Goal: Information Seeking & Learning: Learn about a topic

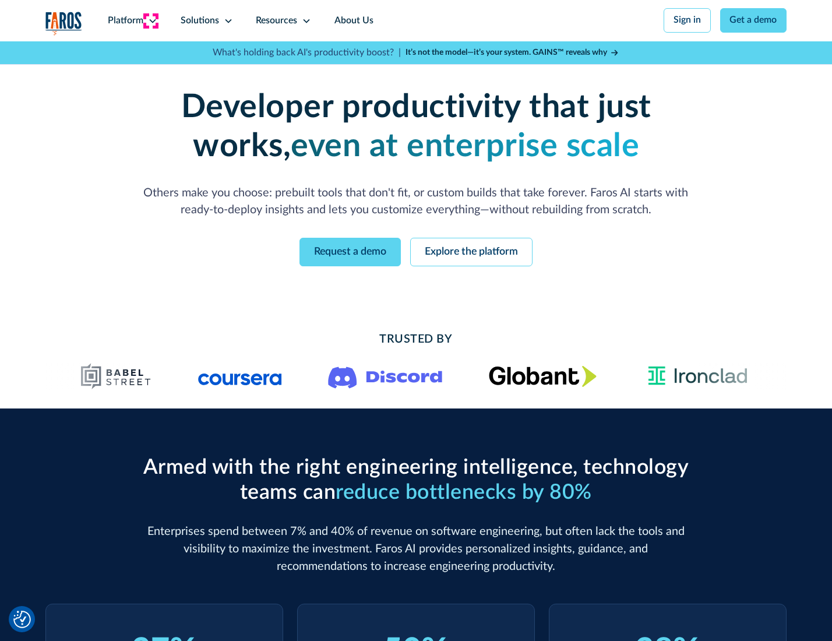
click at [151, 20] on icon at bounding box center [152, 20] width 9 height 9
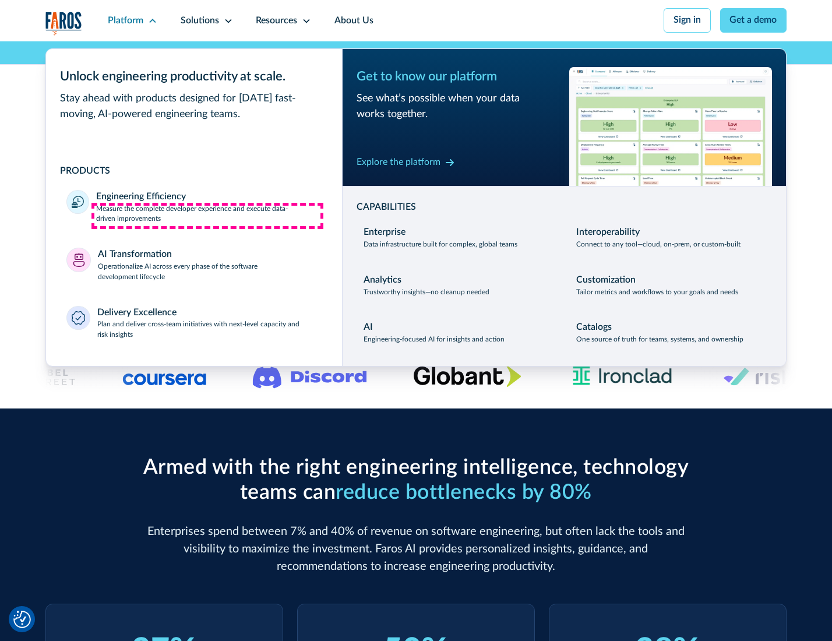
click at [207, 216] on p "Measure the complete developer experience and execute data-driven improvements" at bounding box center [208, 214] width 225 height 21
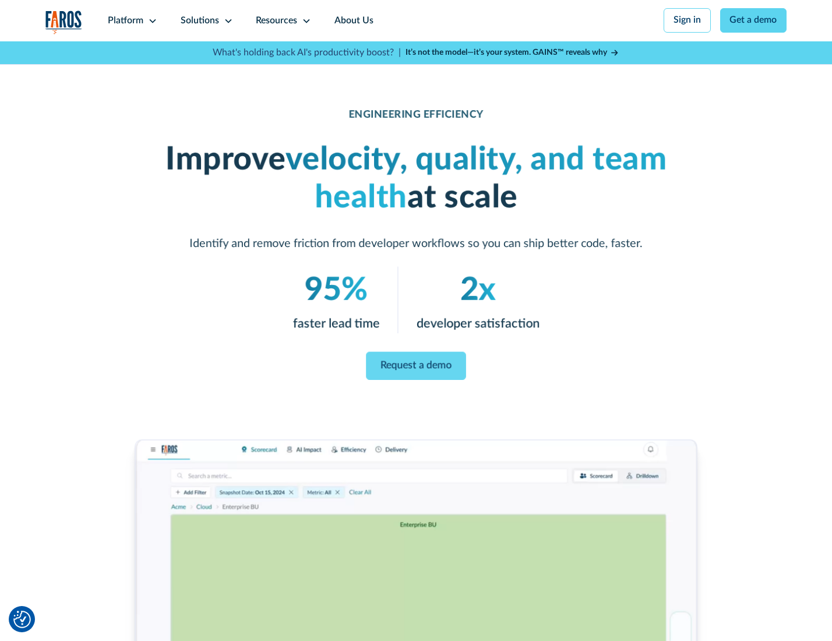
scroll to position [49, 0]
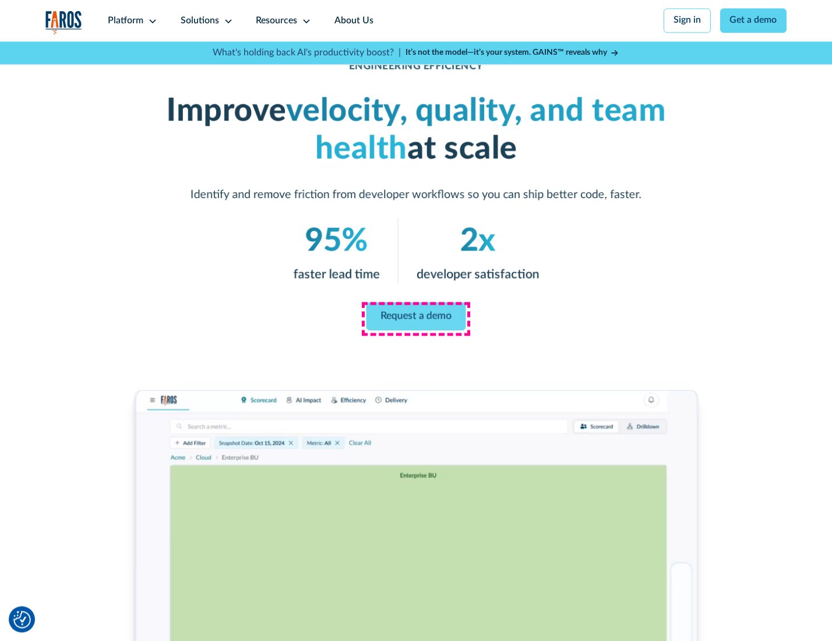
click at [415, 317] on link "Request a demo" at bounding box center [416, 316] width 100 height 28
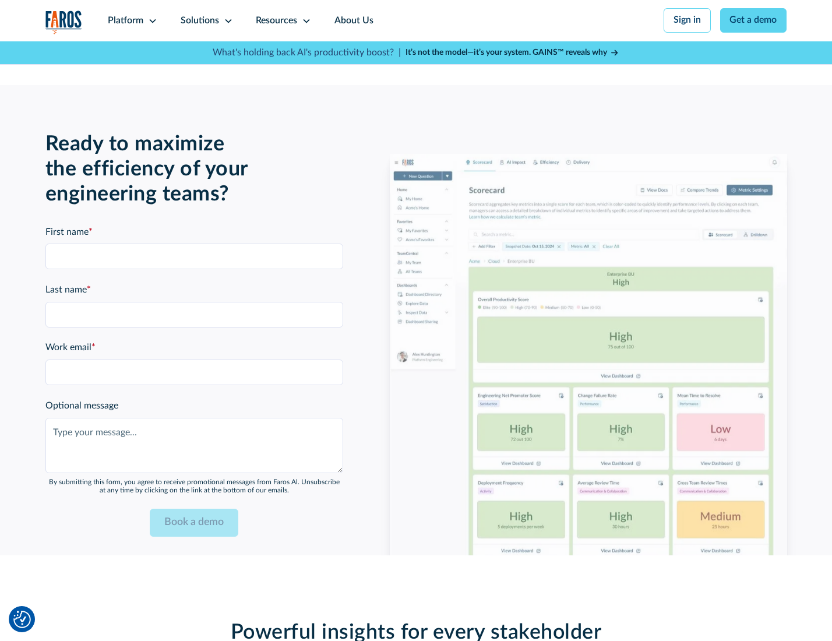
scroll to position [2535, 0]
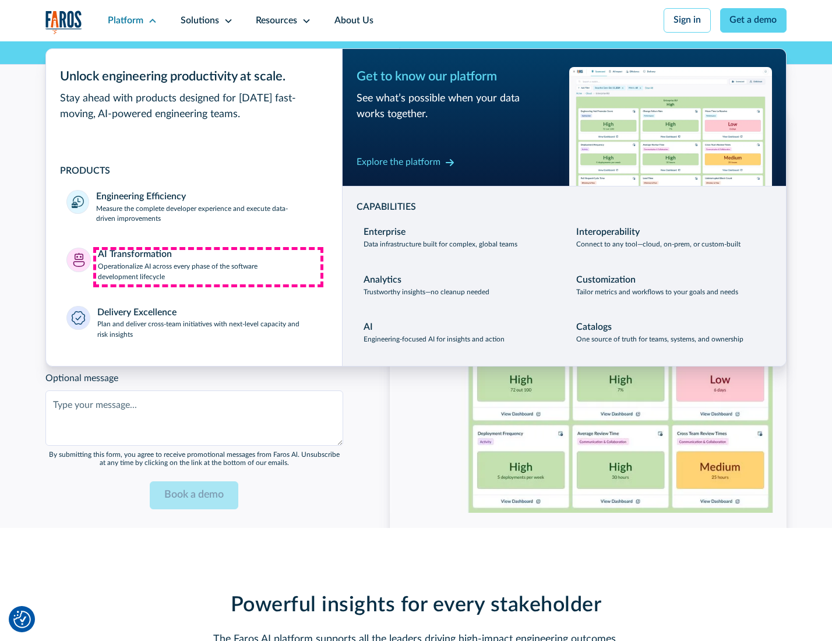
click at [208, 267] on p "Operationalize AI across every phase of the software development lifecycle" at bounding box center [210, 272] width 224 height 21
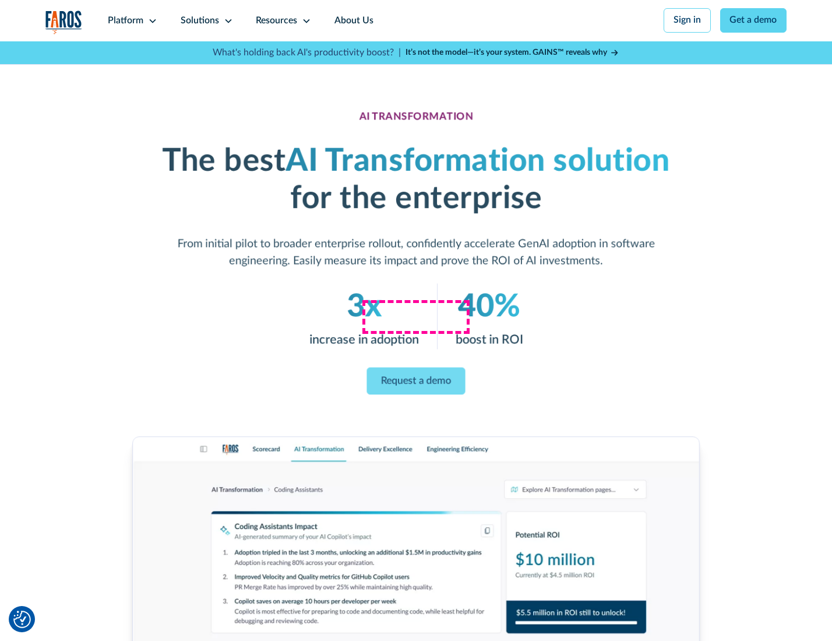
scroll to position [66, 0]
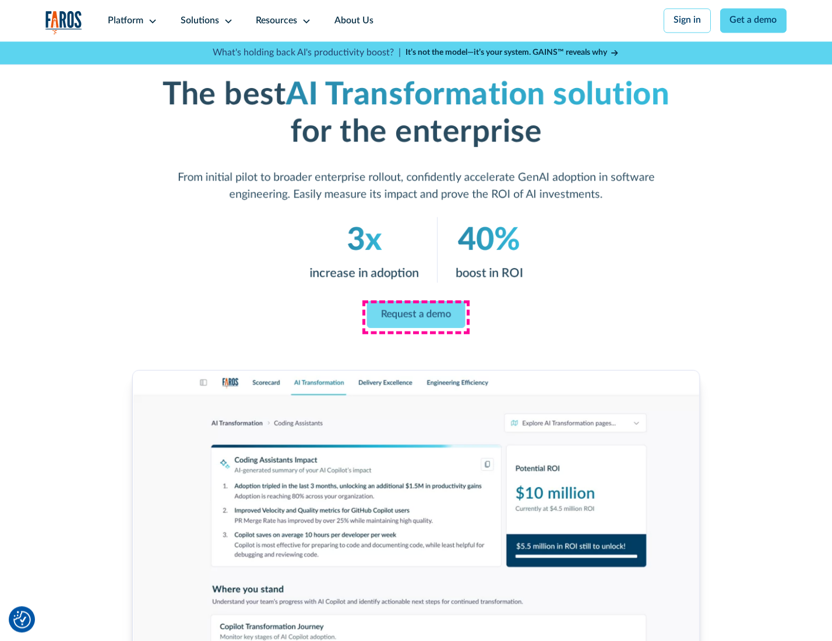
click at [415, 316] on link "Request a demo" at bounding box center [416, 314] width 98 height 27
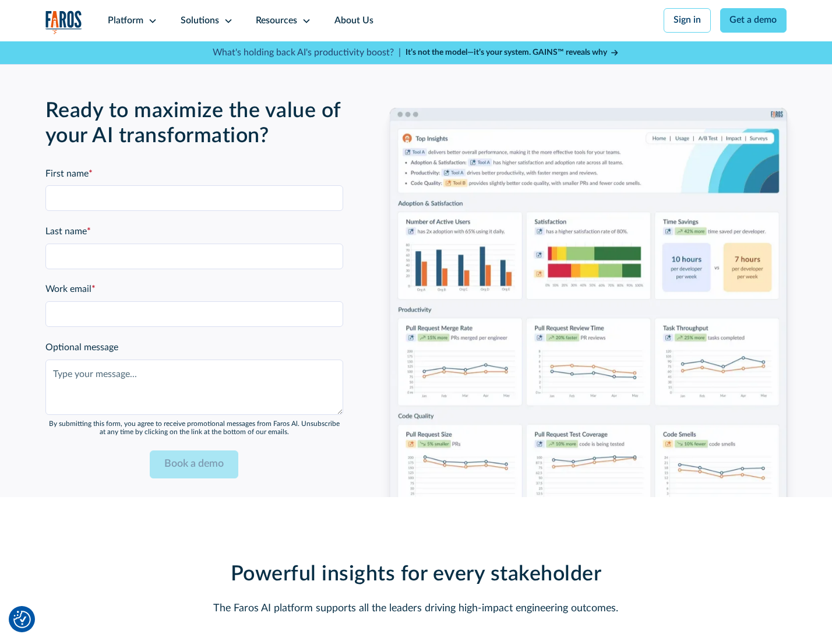
scroll to position [2865, 0]
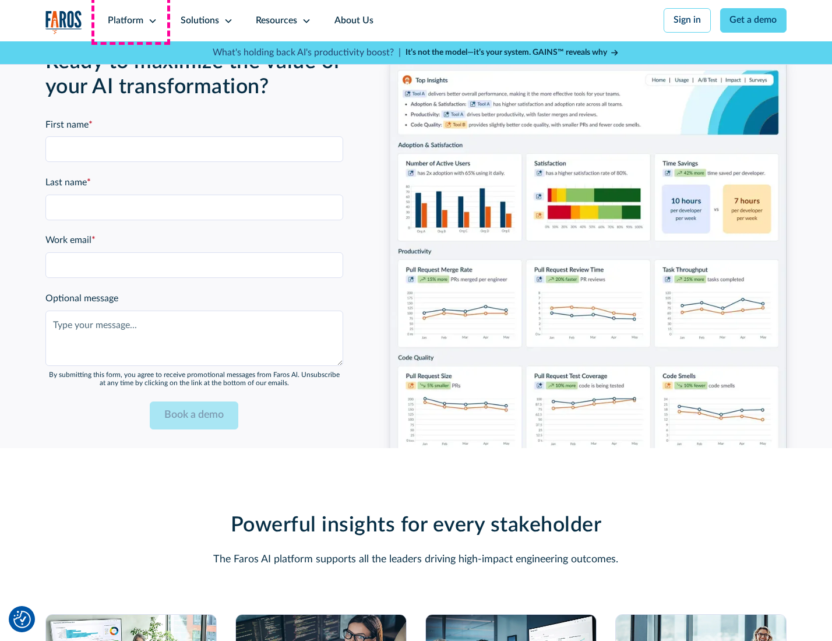
click at [130, 20] on div "Platform" at bounding box center [126, 21] width 36 height 14
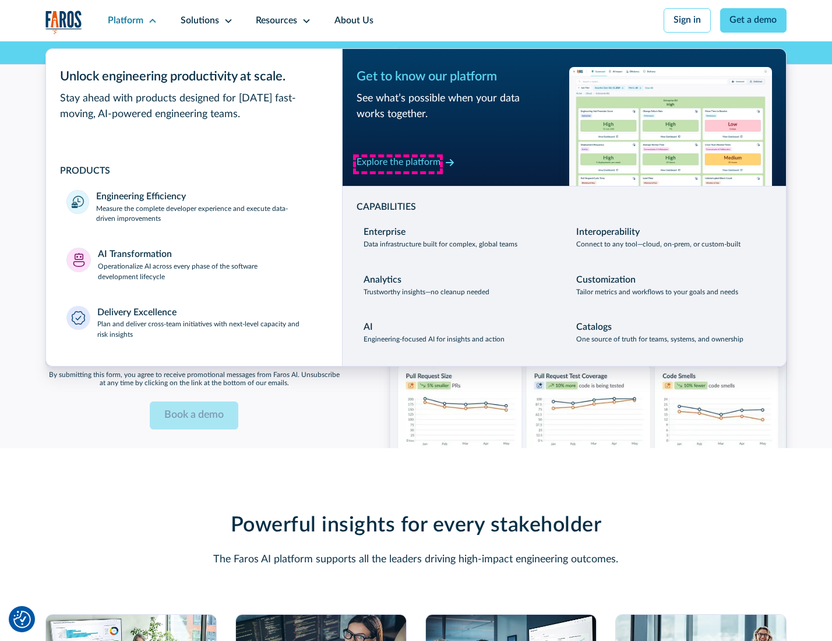
click at [398, 164] on div "Explore the platform" at bounding box center [399, 163] width 84 height 14
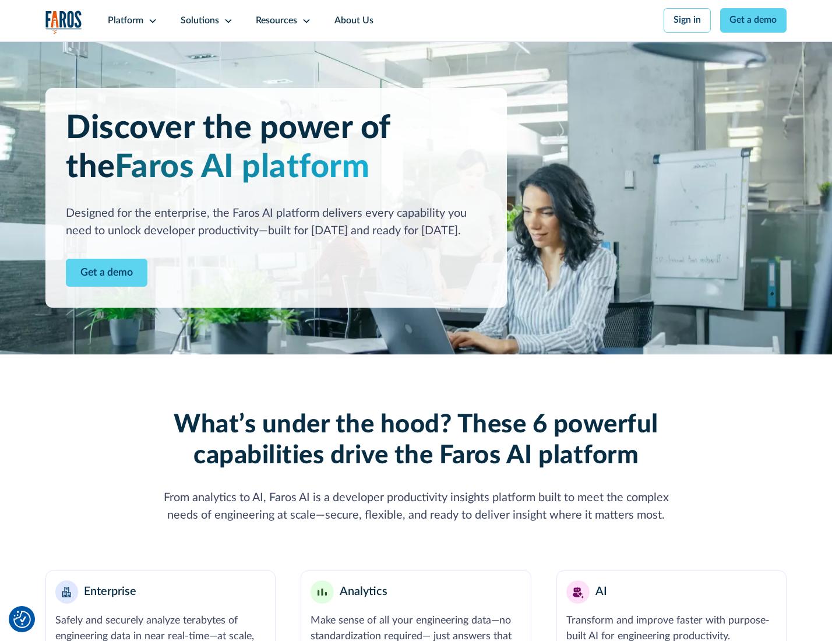
click at [105, 274] on link "Get a demo" at bounding box center [107, 273] width 82 height 29
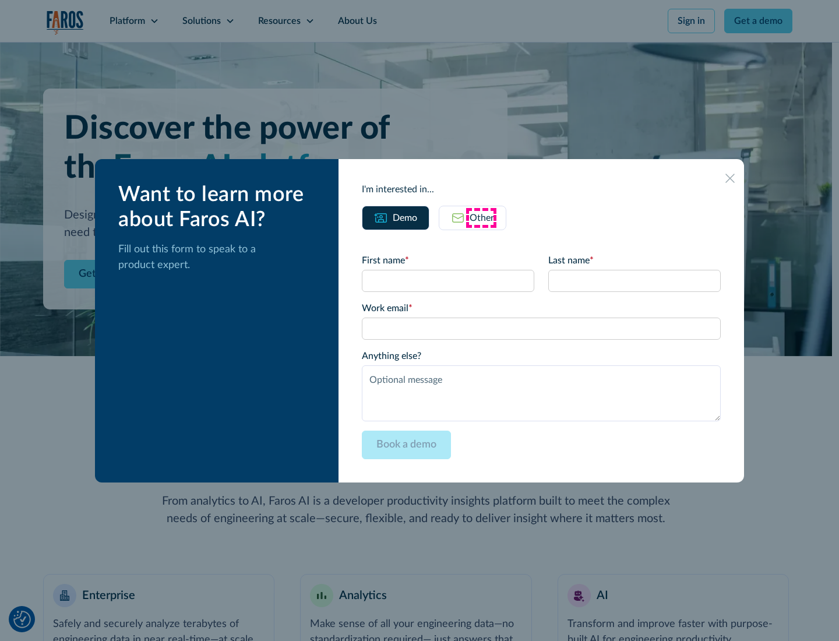
click at [481, 217] on div "Other" at bounding box center [482, 218] width 24 height 14
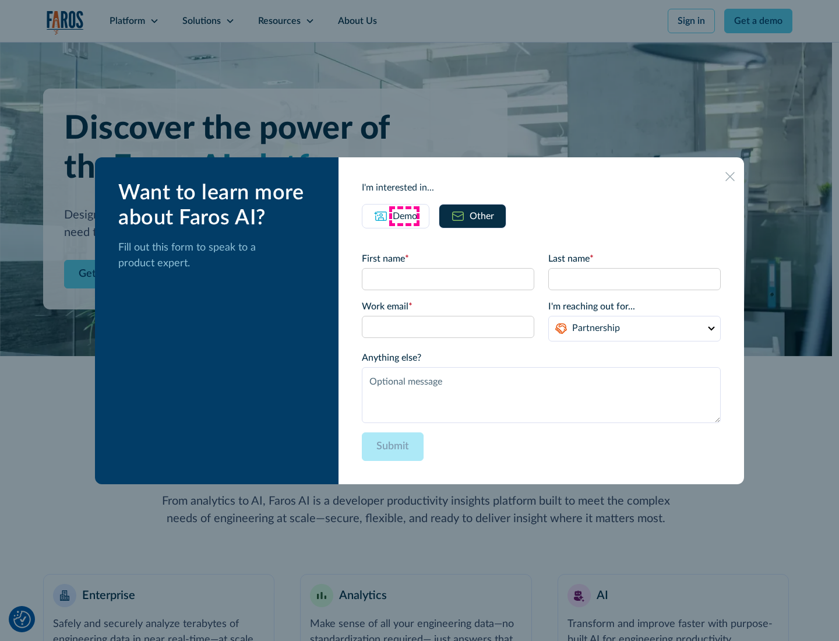
click at [404, 216] on div "Demo" at bounding box center [405, 216] width 24 height 14
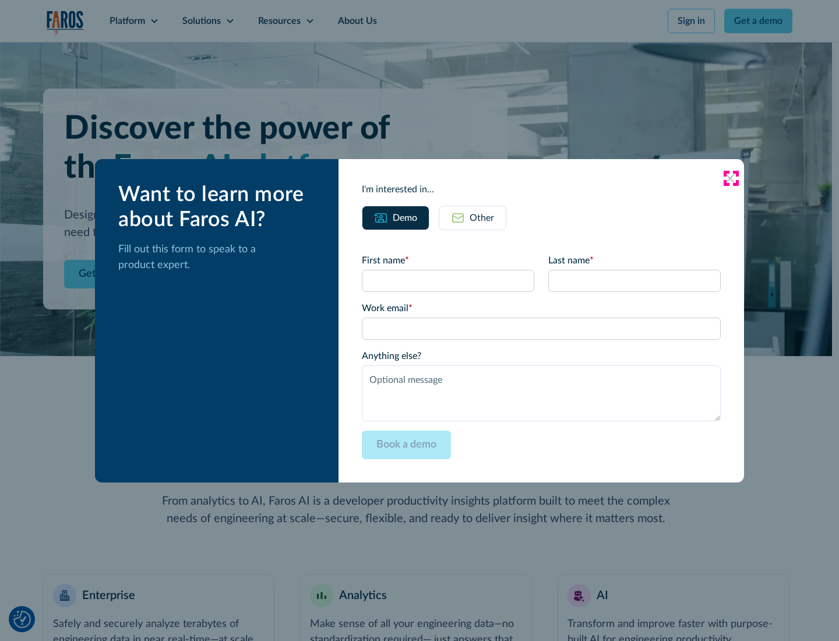
click at [730, 178] on icon at bounding box center [729, 178] width 9 height 9
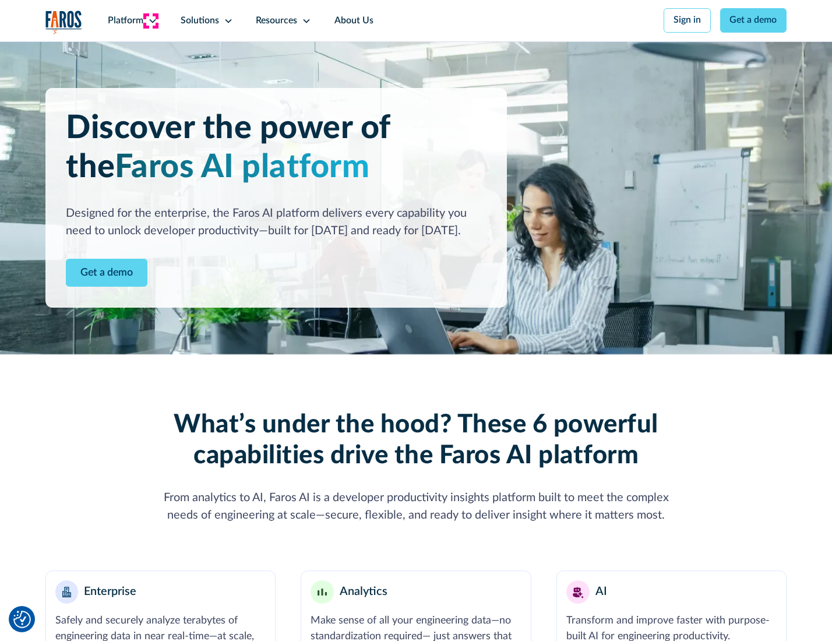
click at [151, 20] on icon at bounding box center [152, 20] width 9 height 9
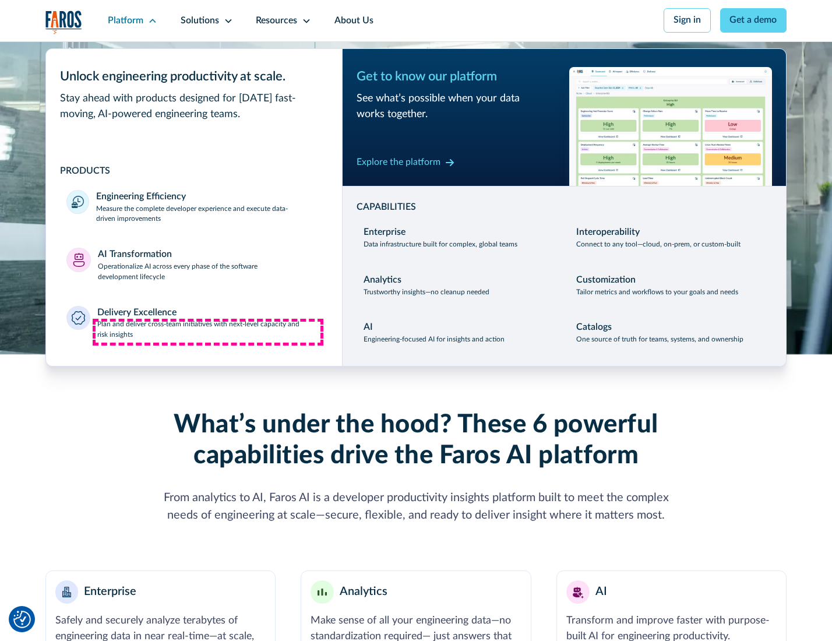
click at [208, 332] on p "Plan and deliver cross-team initiatives with next-level capacity and risk insig…" at bounding box center [209, 329] width 224 height 21
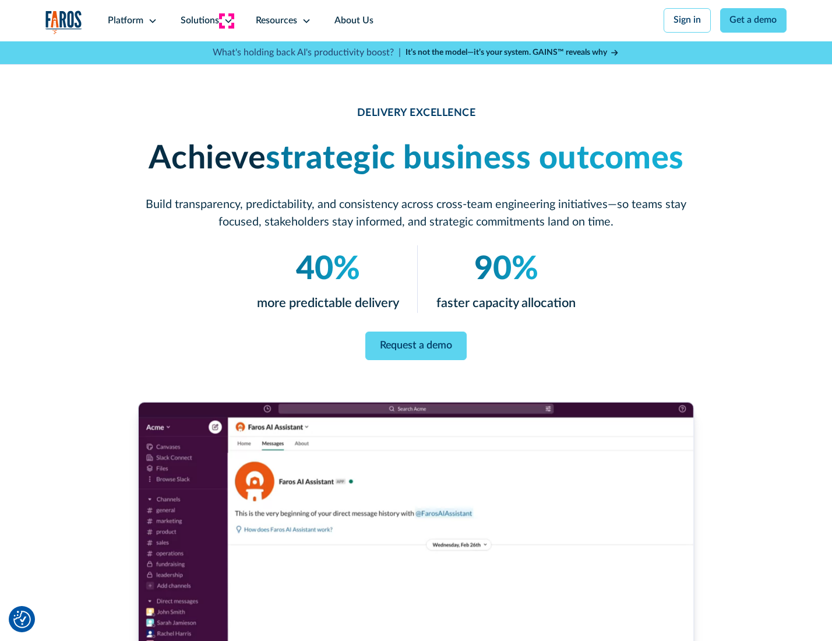
click at [226, 20] on icon at bounding box center [228, 20] width 9 height 9
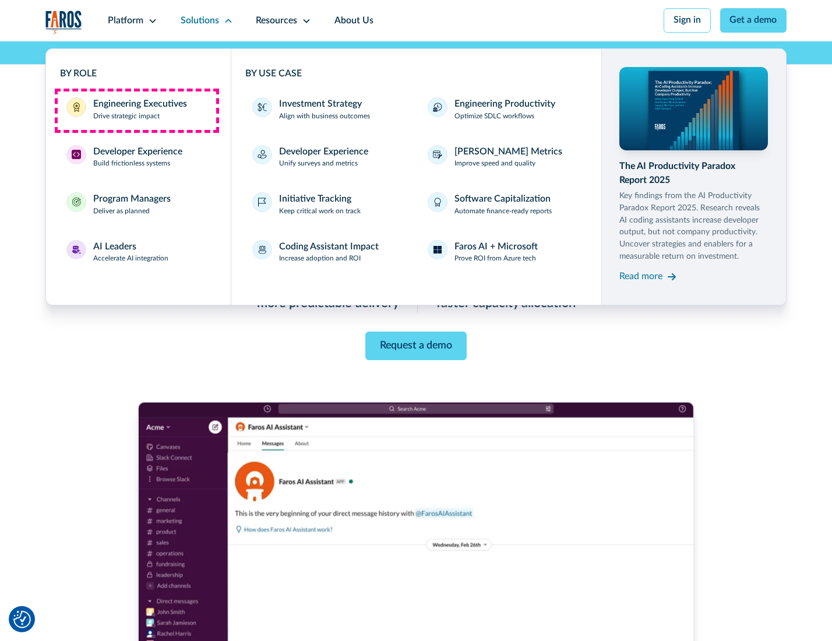
click at [136, 110] on div "Engineering Executives" at bounding box center [140, 104] width 94 height 14
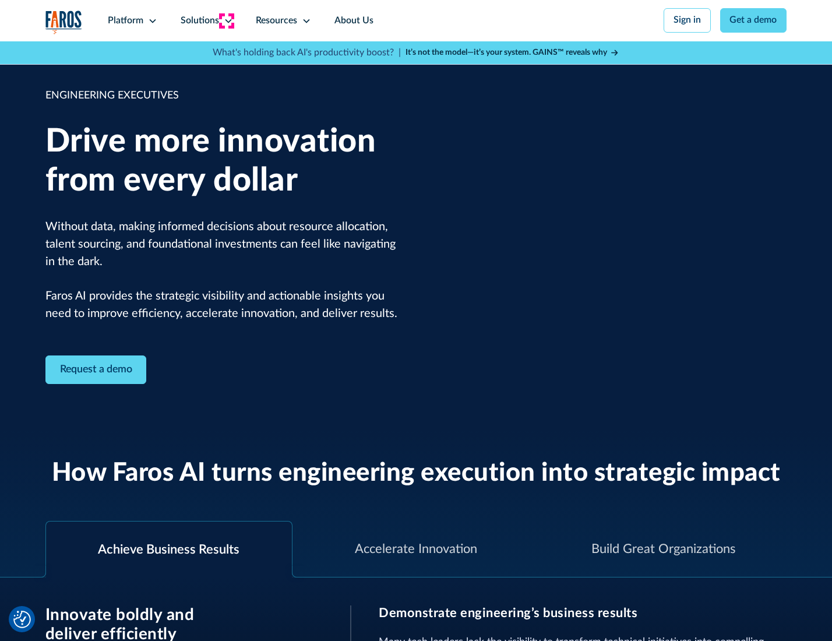
click at [226, 20] on icon at bounding box center [228, 20] width 9 height 9
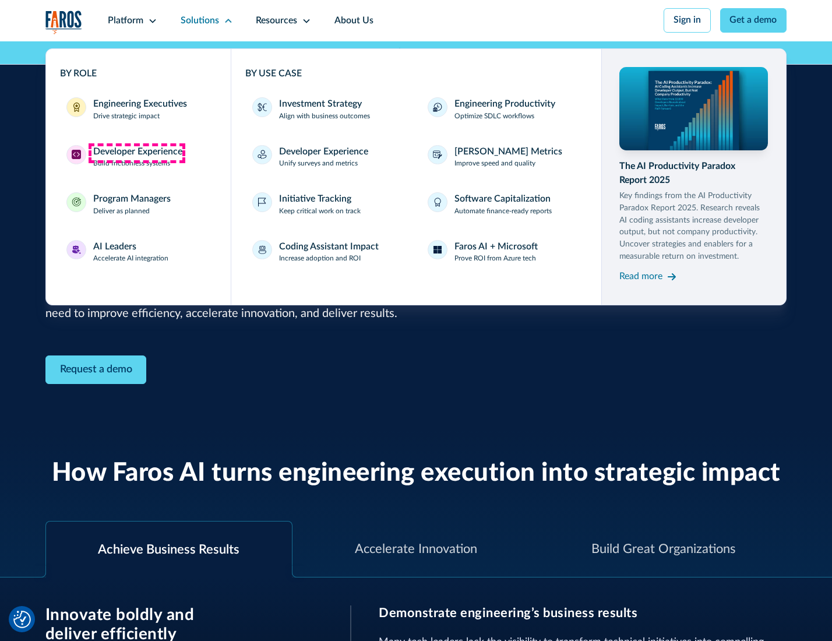
click at [136, 153] on div "Developer Experience" at bounding box center [137, 152] width 89 height 14
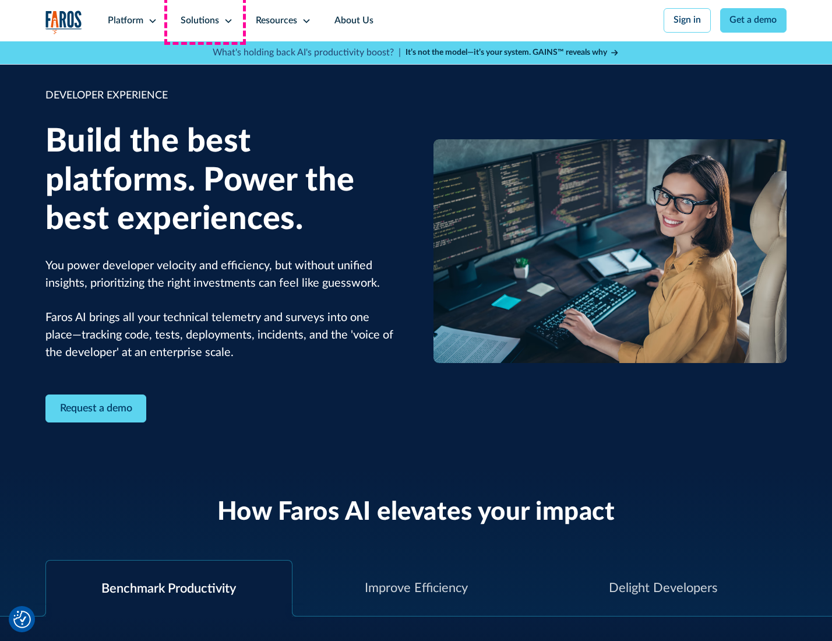
click at [205, 20] on div "Solutions" at bounding box center [200, 21] width 38 height 14
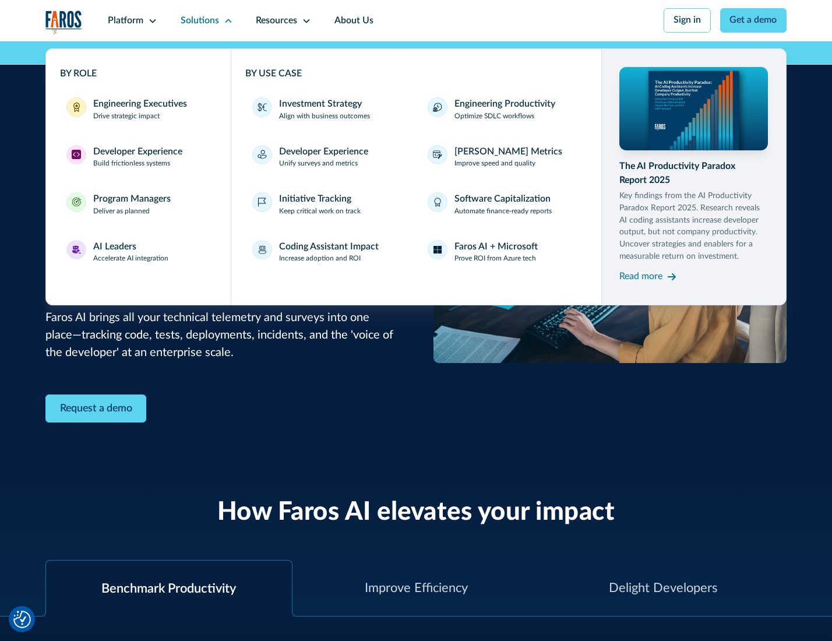
click at [130, 206] on div "Program Managers" at bounding box center [131, 199] width 77 height 14
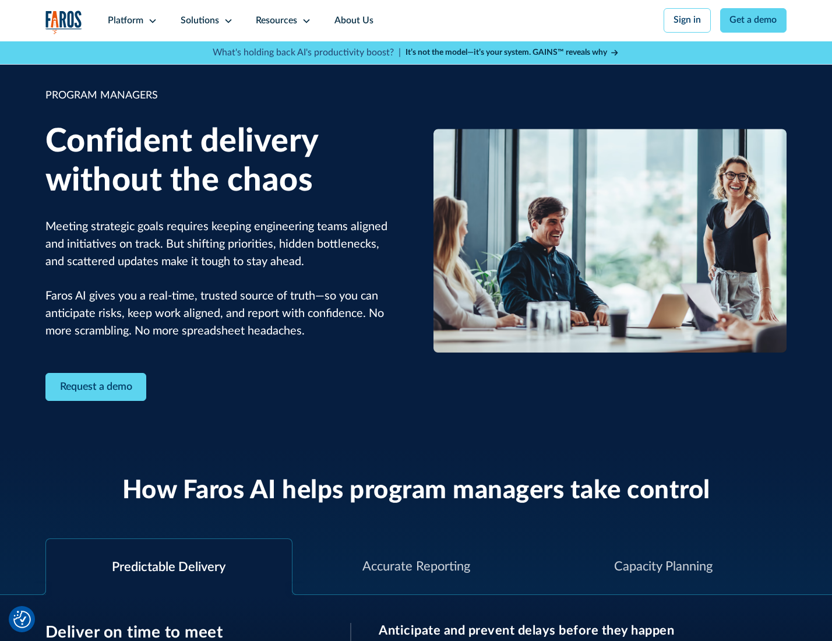
click at [226, 21] on icon at bounding box center [228, 20] width 9 height 9
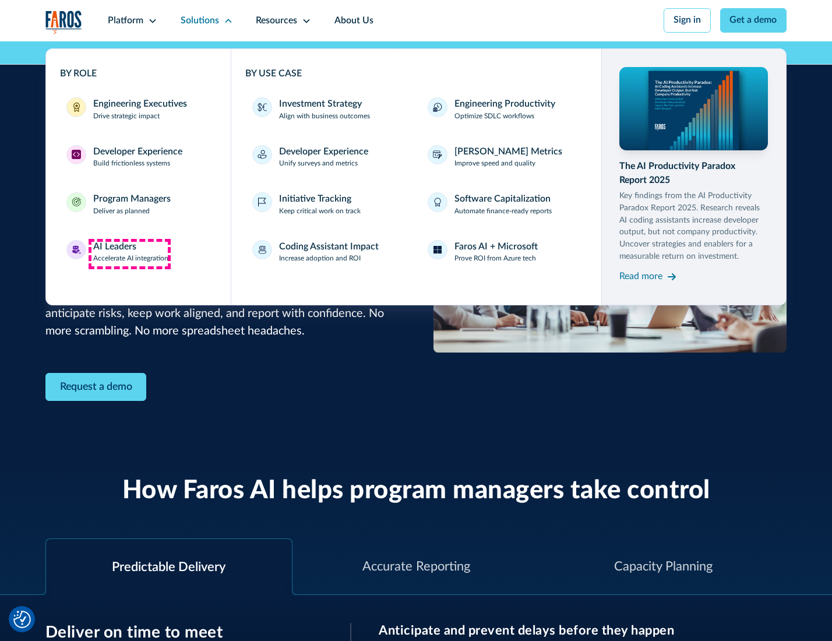
click at [129, 253] on div "AI Leaders" at bounding box center [114, 247] width 43 height 14
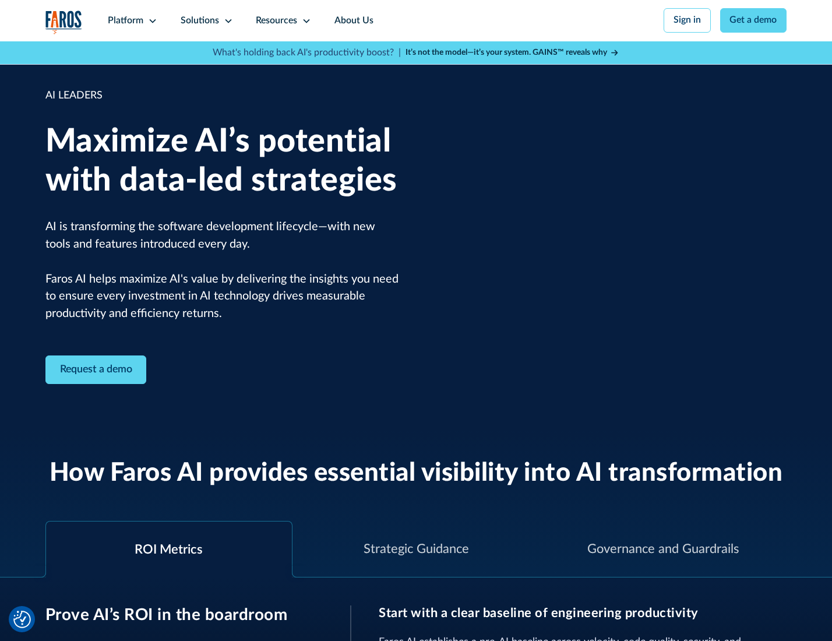
click at [226, 20] on icon at bounding box center [228, 20] width 9 height 9
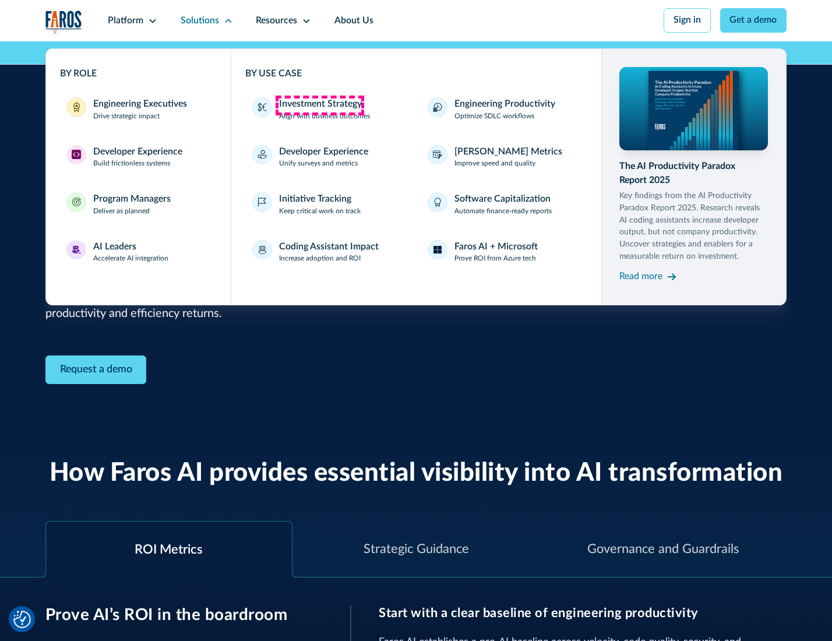
click at [319, 105] on div "Investment Strategy" at bounding box center [320, 104] width 83 height 14
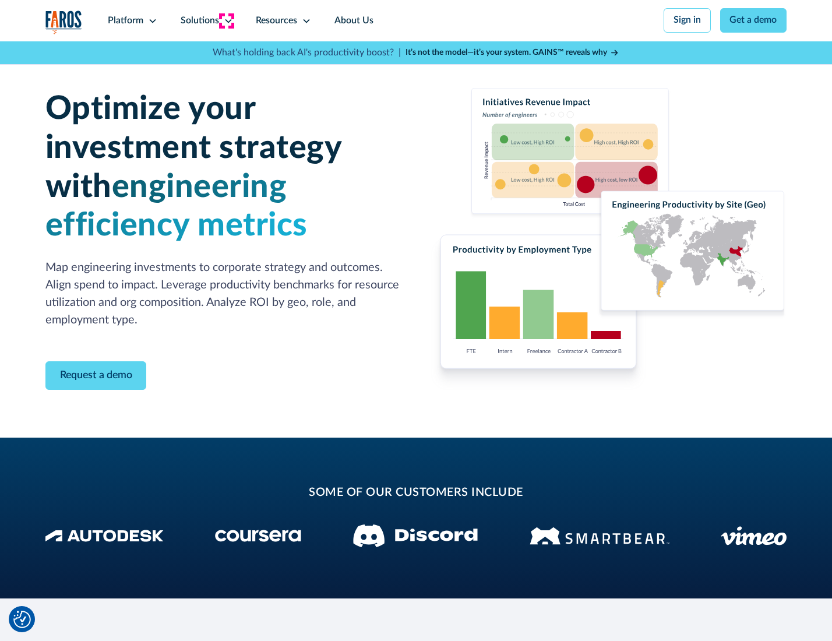
click at [226, 20] on icon at bounding box center [228, 20] width 9 height 9
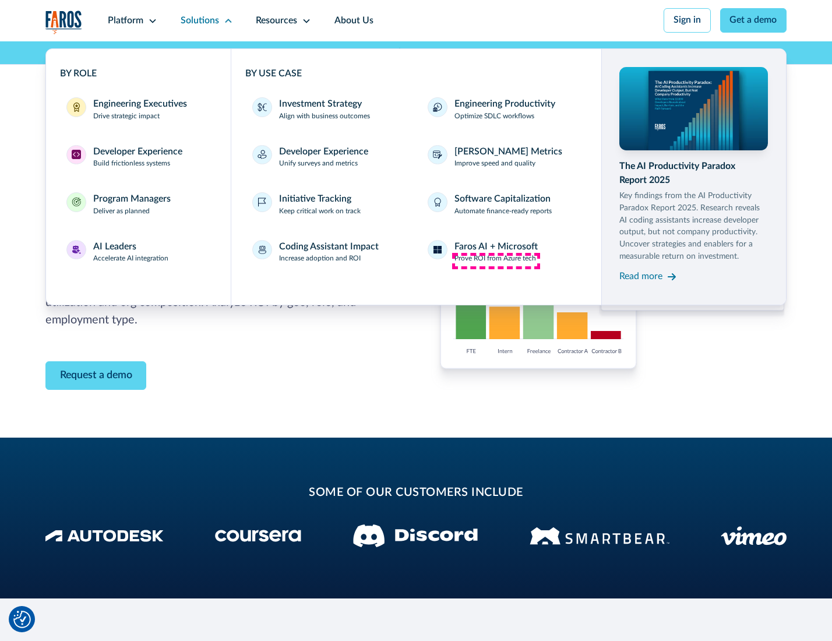
click at [496, 260] on p "Prove ROI from Azure tech" at bounding box center [495, 258] width 82 height 10
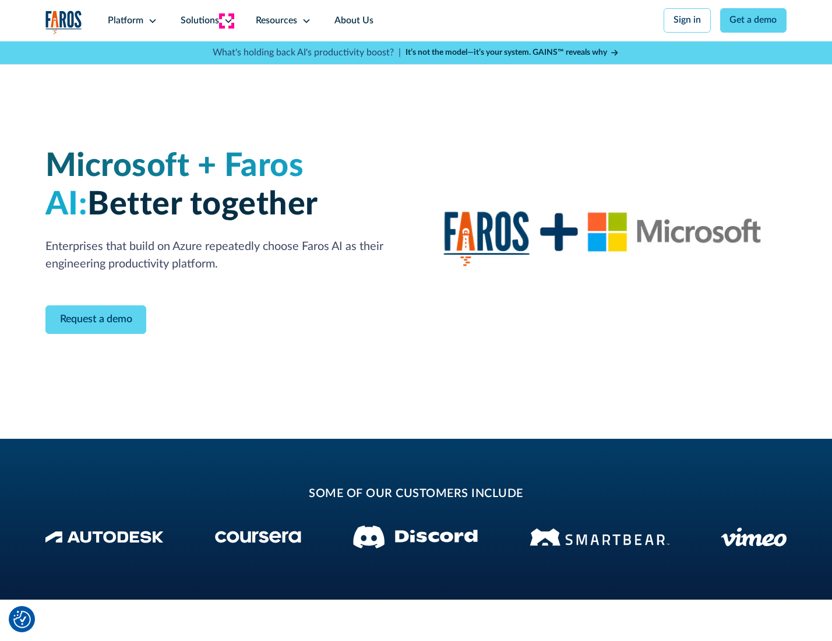
click at [226, 20] on icon at bounding box center [228, 20] width 9 height 9
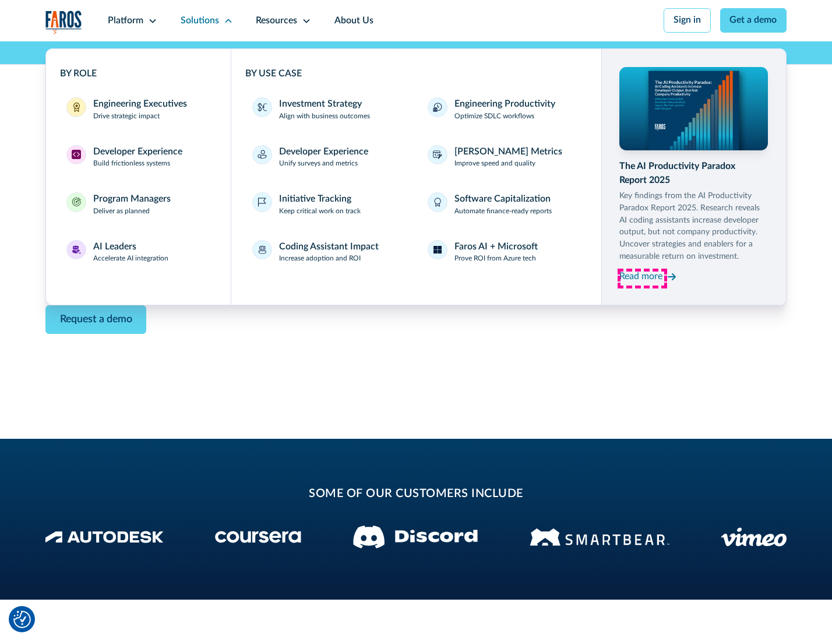
click at [642, 278] on div "Read more" at bounding box center [640, 277] width 43 height 14
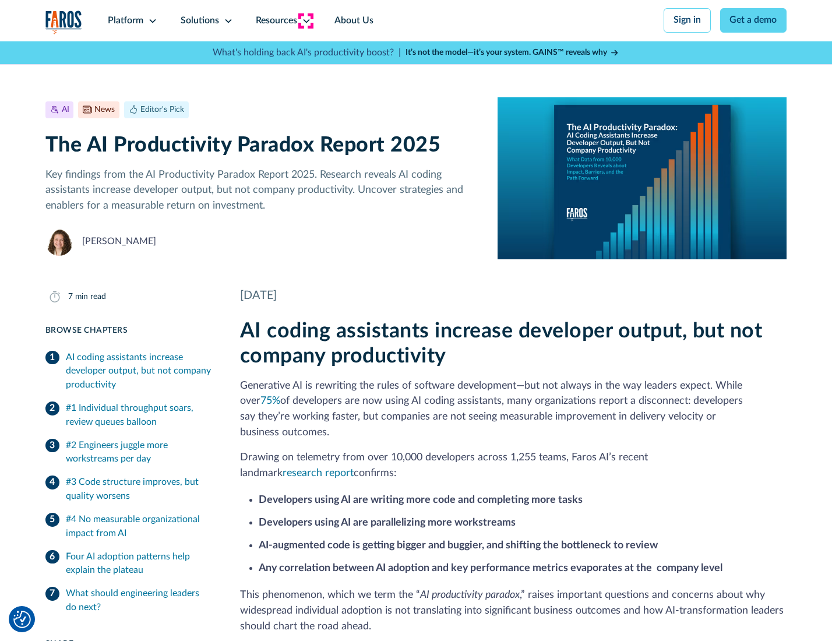
click at [305, 20] on icon at bounding box center [306, 20] width 9 height 9
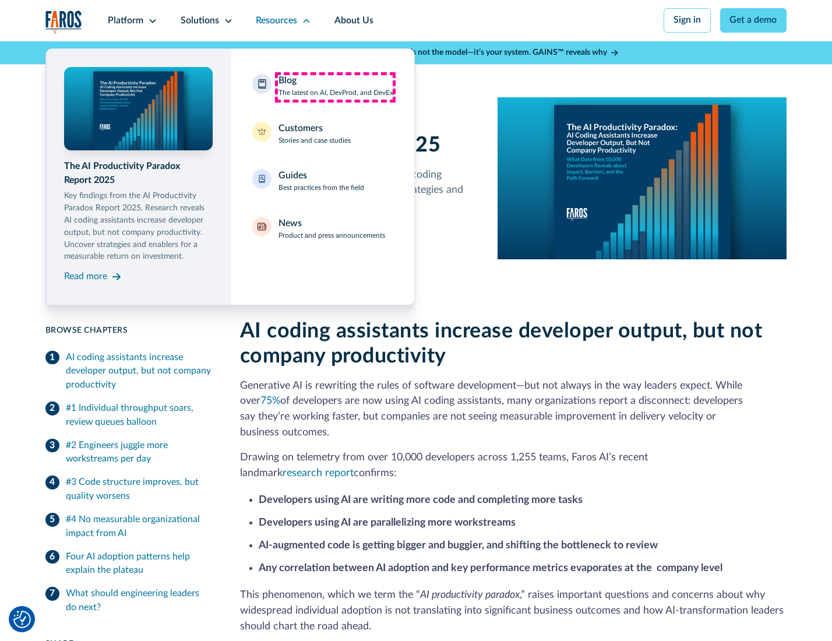
click at [335, 87] on div "Blog The latest on AI, DevProd, and DevEx" at bounding box center [335, 86] width 115 height 24
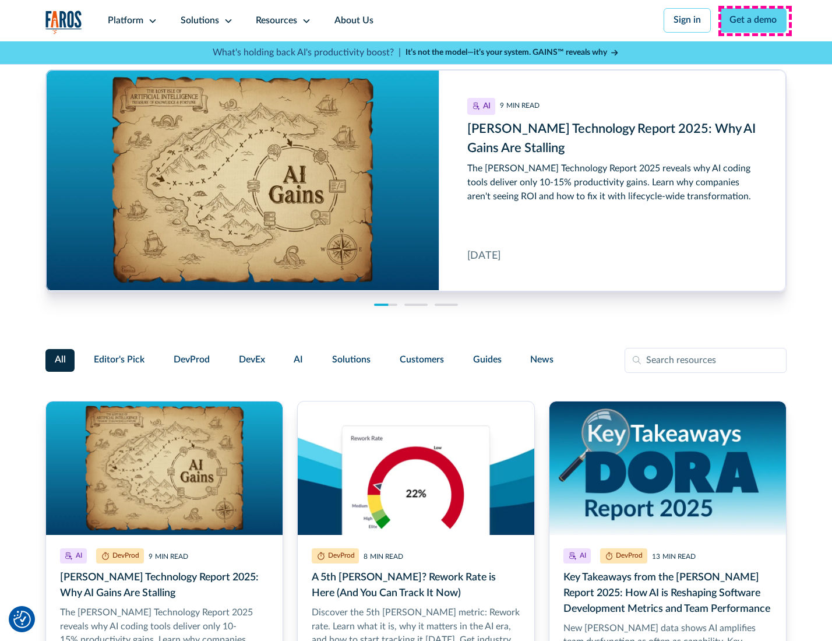
click at [754, 20] on link "Get a demo" at bounding box center [753, 20] width 67 height 24
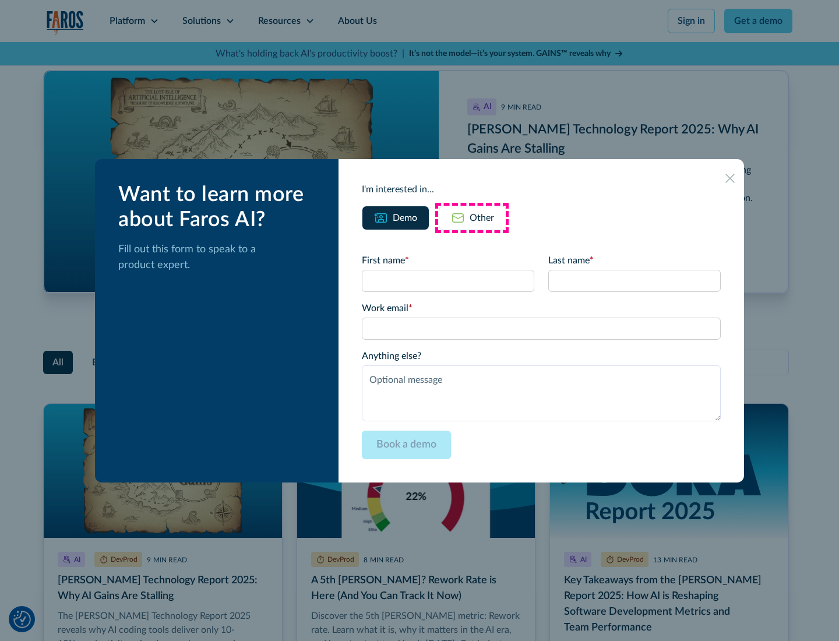
click at [472, 217] on div "Other" at bounding box center [482, 218] width 24 height 14
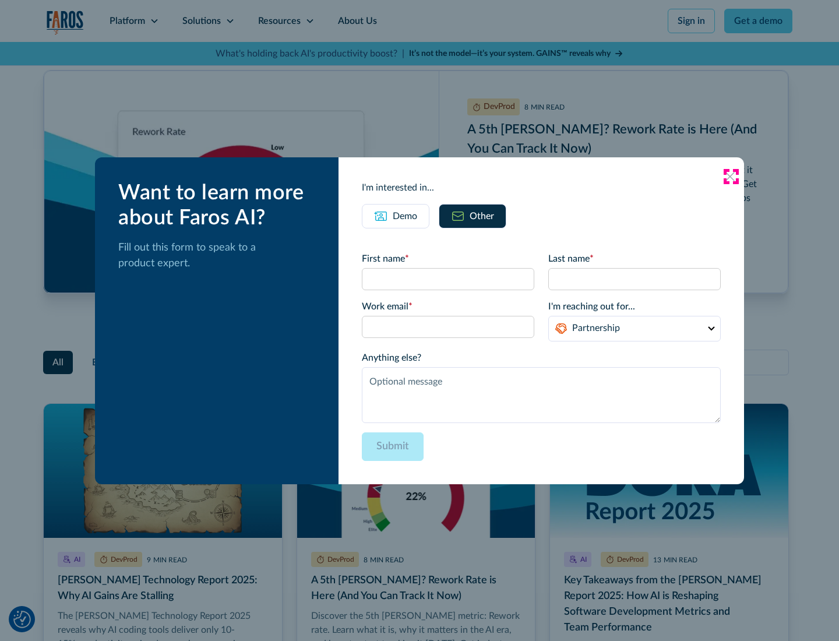
click at [730, 176] on icon at bounding box center [729, 176] width 9 height 9
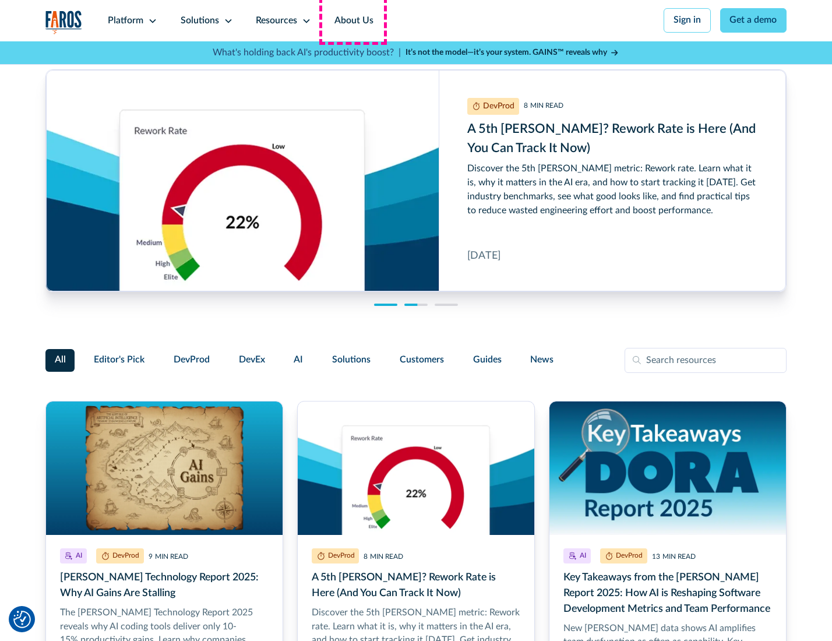
click at [352, 20] on link "About Us" at bounding box center [354, 20] width 62 height 41
